Goal: Task Accomplishment & Management: Manage account settings

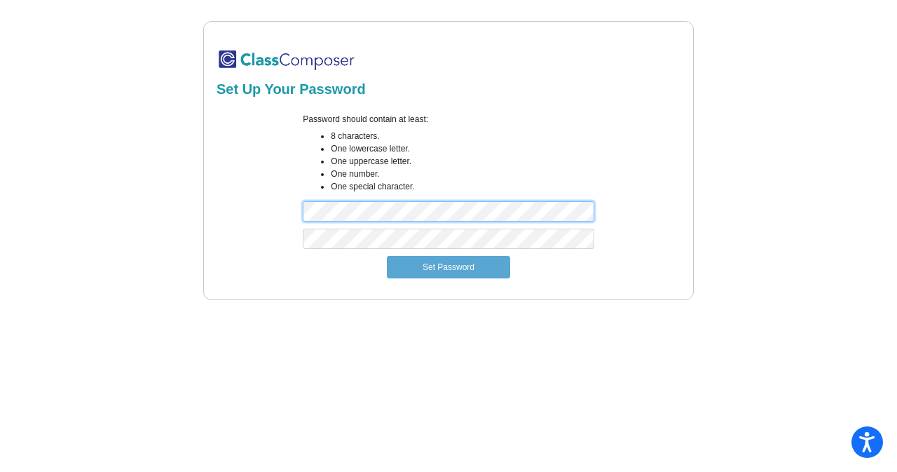
click at [186, 212] on div "Set Up Your Password Password should contain at least: 8 characters. One lowerc…" at bounding box center [448, 160] width 861 height 279
click at [268, 214] on div "Password should contain at least: 8 characters. One lowercase letter. One upper…" at bounding box center [448, 171] width 468 height 116
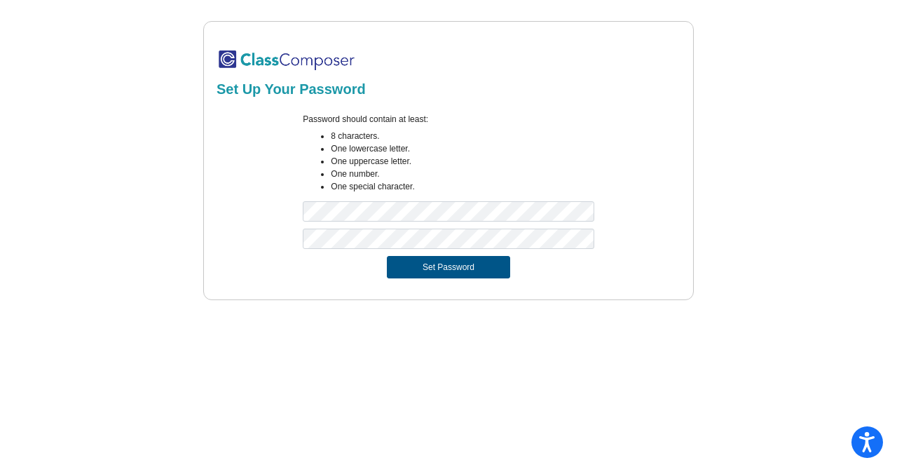
click at [416, 271] on button "Set Password" at bounding box center [448, 267] width 123 height 22
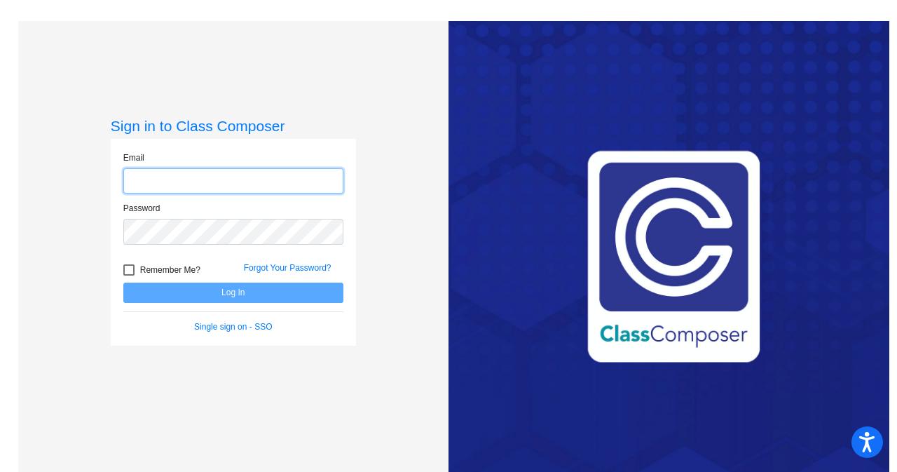
click at [178, 184] on input "email" at bounding box center [233, 181] width 220 height 26
type input "[EMAIL_ADDRESS][DOMAIN_NAME]"
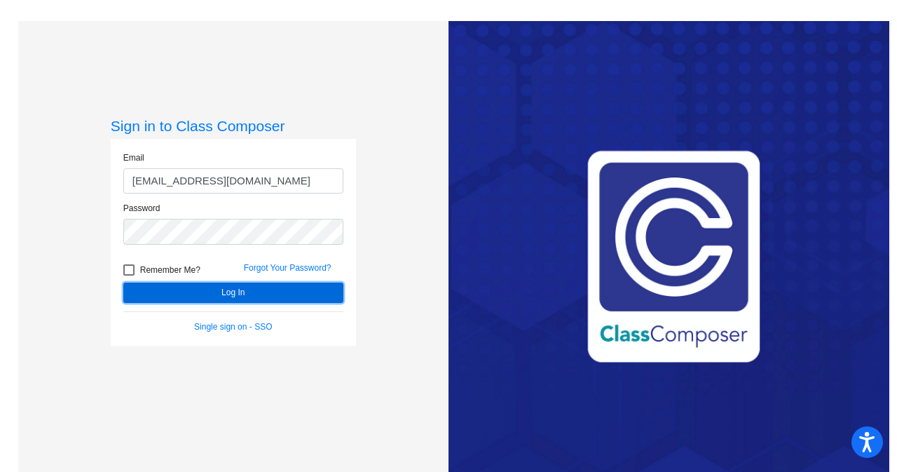
click at [226, 301] on button "Log In" at bounding box center [233, 292] width 220 height 20
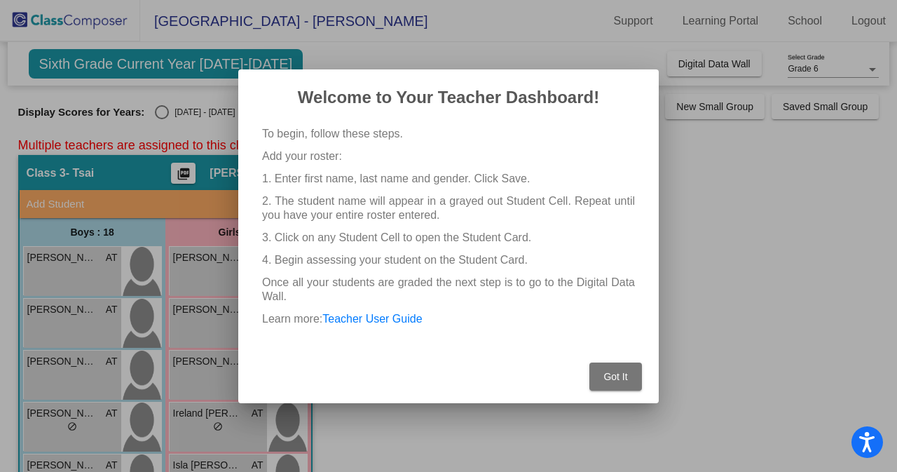
click at [625, 376] on span "Got It" at bounding box center [615, 376] width 24 height 11
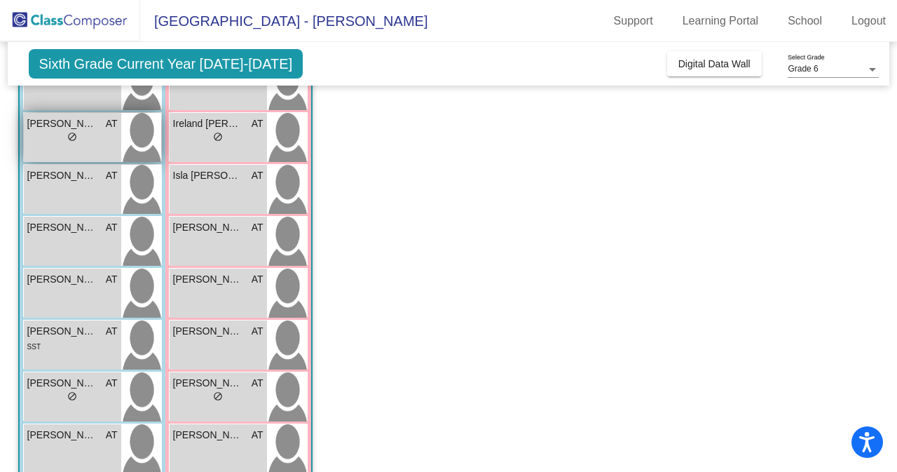
scroll to position [290, 0]
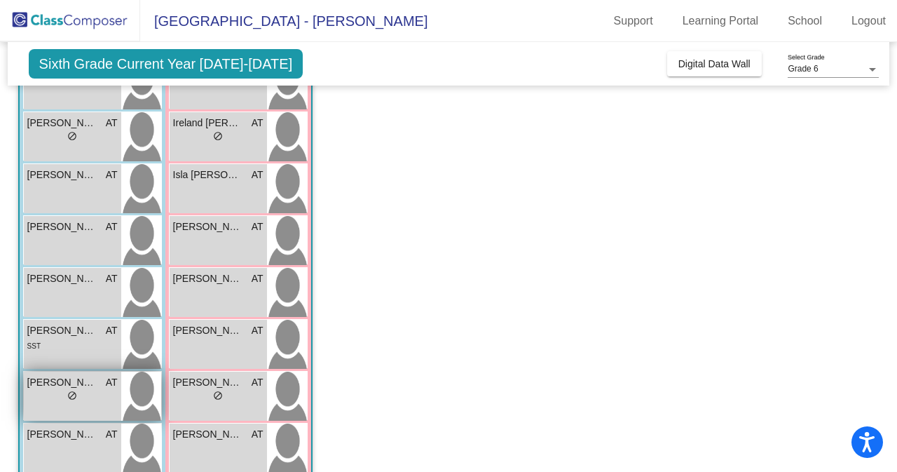
click at [71, 397] on span "do_not_disturb_alt" at bounding box center [72, 395] width 10 height 10
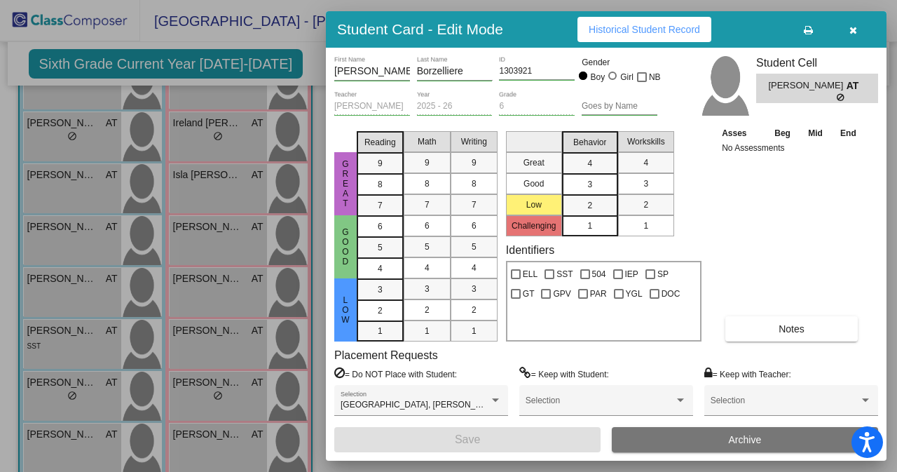
click at [289, 61] on div at bounding box center [448, 236] width 897 height 472
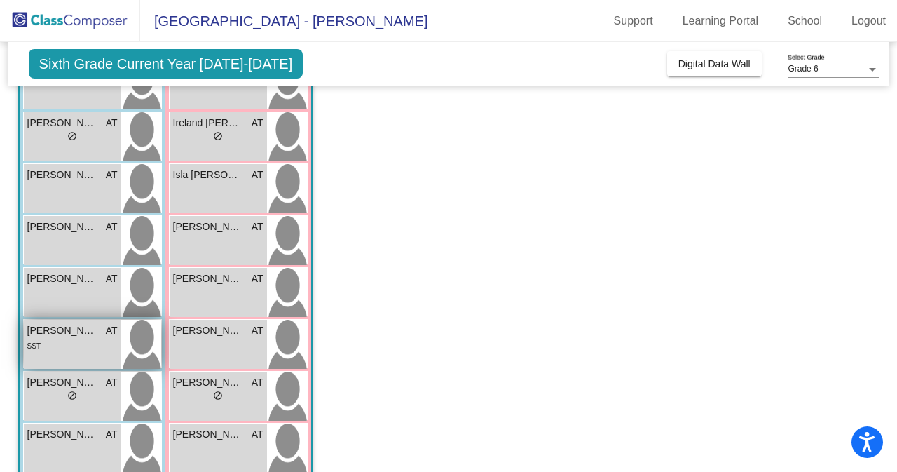
scroll to position [339, 0]
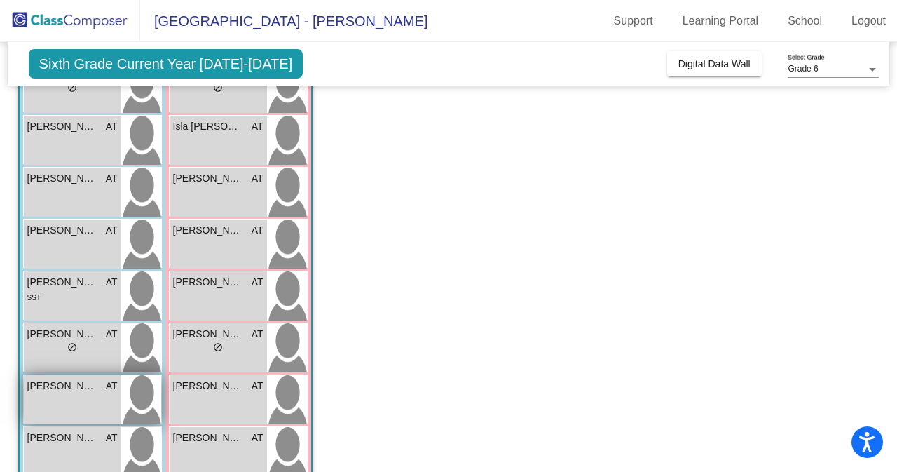
click at [53, 381] on span "[PERSON_NAME]" at bounding box center [62, 385] width 70 height 15
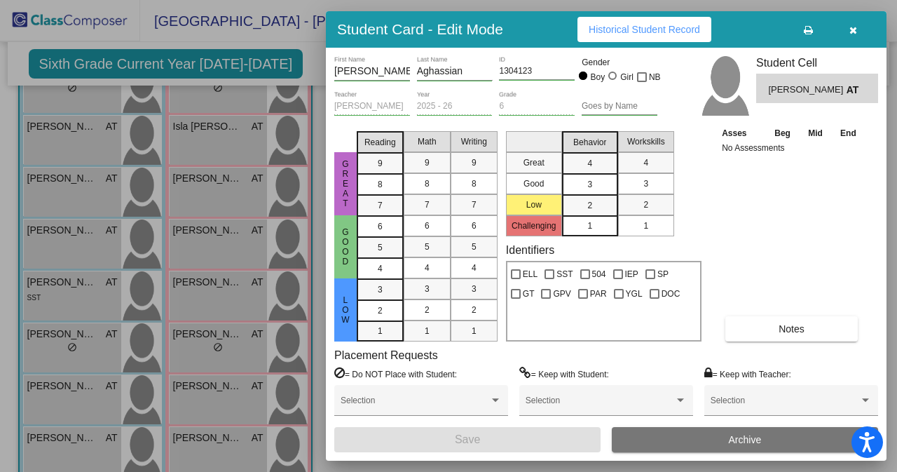
click at [301, 52] on div at bounding box center [448, 236] width 897 height 472
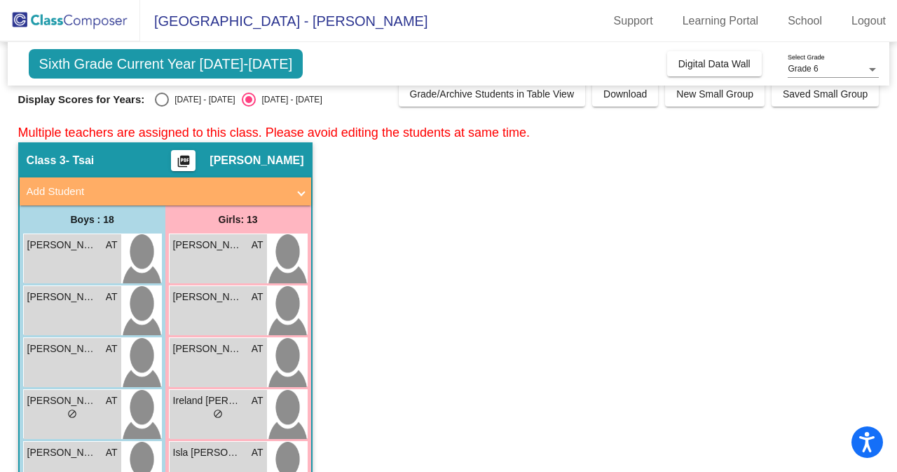
scroll to position [0, 0]
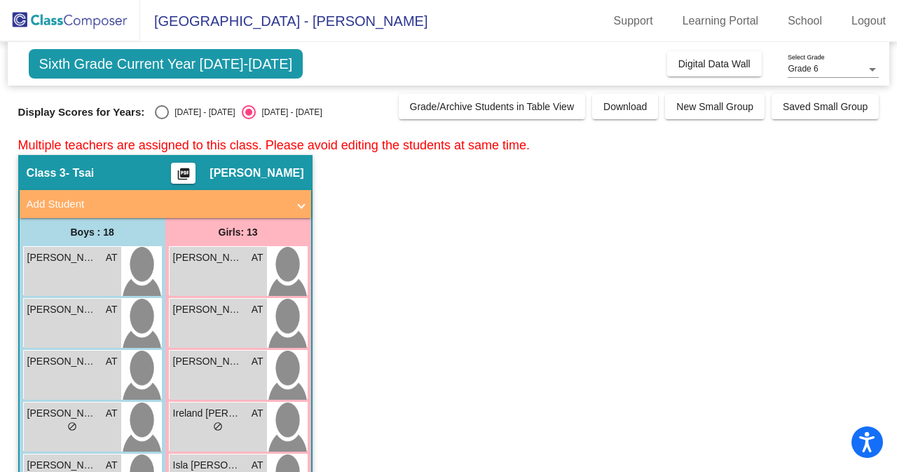
click at [242, 69] on span "Sixth Grade Current Year [DATE]-[DATE]" at bounding box center [166, 63] width 275 height 29
click at [739, 23] on link "Learning Portal" at bounding box center [720, 21] width 99 height 22
